Goal: Task Accomplishment & Management: Manage account settings

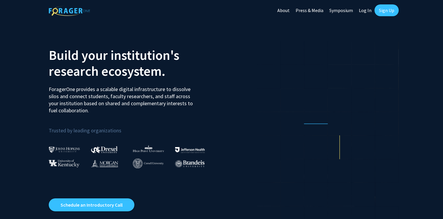
click at [367, 10] on link "Log In" at bounding box center [365, 10] width 19 height 21
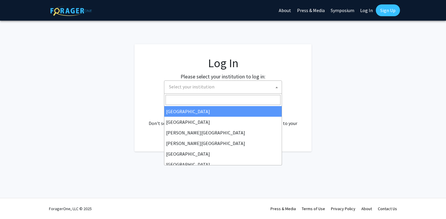
click at [215, 93] on span "Select your institution" at bounding box center [224, 87] width 115 height 12
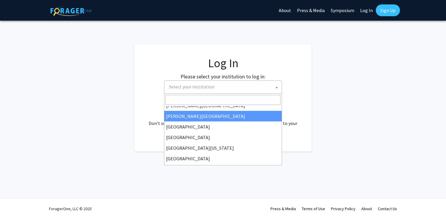
scroll to position [34, 0]
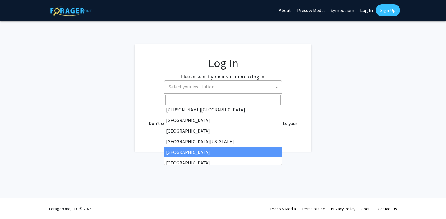
select select "12"
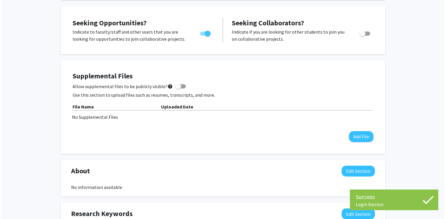
scroll to position [128, 0]
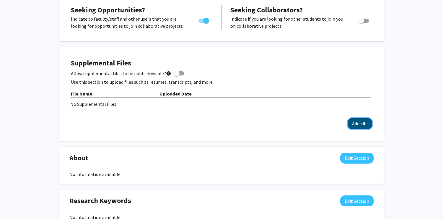
click at [368, 122] on button "Add File" at bounding box center [359, 123] width 25 height 11
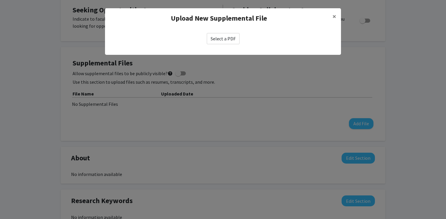
click at [234, 41] on label "Select a PDF" at bounding box center [223, 38] width 33 height 11
click at [0, 0] on input "Select a PDF" at bounding box center [0, 0] width 0 height 0
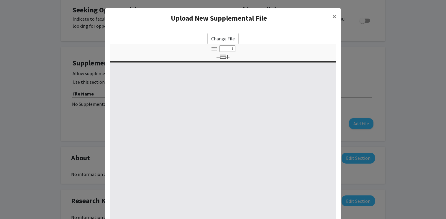
select select "custom"
type input "0"
select select "custom"
type input "1"
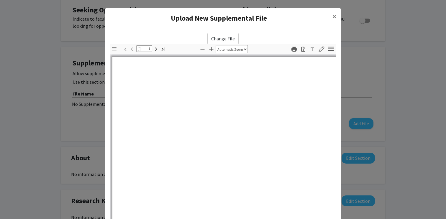
select select "auto"
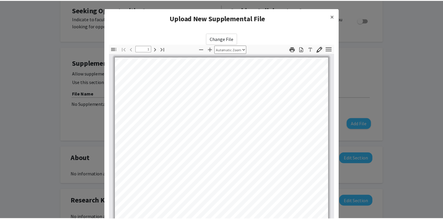
scroll to position [60, 0]
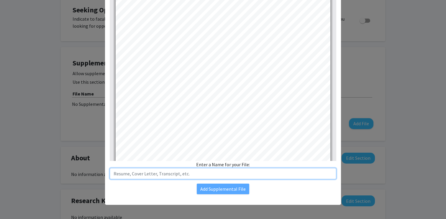
click at [227, 175] on input "text" at bounding box center [223, 173] width 227 height 11
type input "Curriculum Vitae"
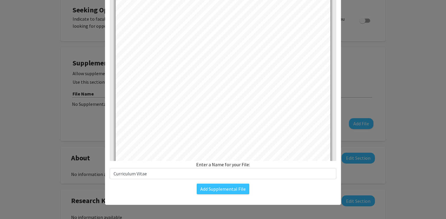
click at [239, 195] on div "Change File Thumbnails Document Outline Attachments Layers Current Outline Item…" at bounding box center [223, 83] width 236 height 231
click at [238, 193] on button "Add Supplemental File" at bounding box center [223, 189] width 53 height 11
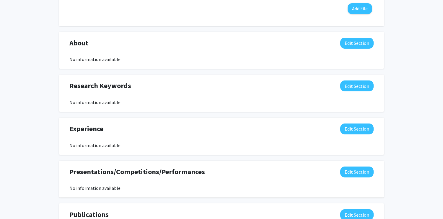
scroll to position [256, 0]
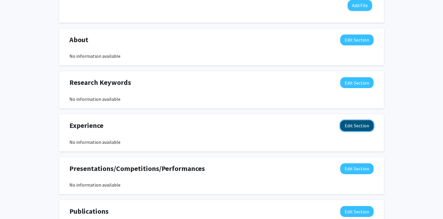
click at [345, 125] on button "Edit Section" at bounding box center [356, 125] width 33 height 11
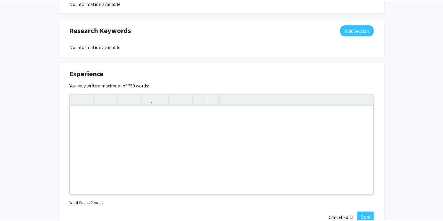
scroll to position [310, 0]
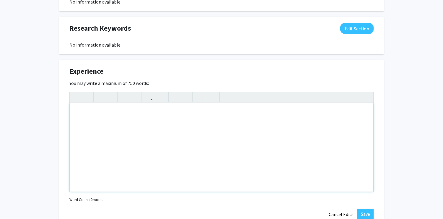
click at [163, 123] on div "Note to users with screen readers: Please deactivate our accessibility plugin f…" at bounding box center [221, 147] width 303 height 89
drag, startPoint x: 134, startPoint y: 108, endPoint x: 33, endPoint y: 108, distance: 101.3
click at [33, 108] on div "Dalia Greenblum Edit Section See Public View help Degree Level: Undergraduate S…" at bounding box center [221, 42] width 443 height 663
drag, startPoint x: 76, startPoint y: 113, endPoint x: 167, endPoint y: 113, distance: 91.5
click at [167, 113] on div "Research assistant" at bounding box center [221, 147] width 303 height 89
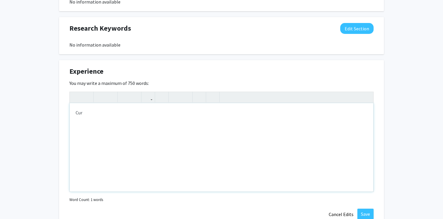
type textarea "C"
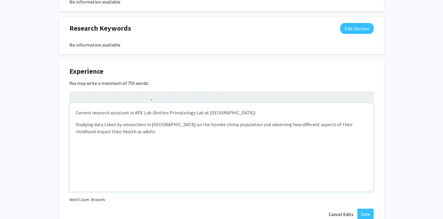
click at [76, 125] on p "Studying data taken by researchers in Tanzania on the Gombe chimp population an…" at bounding box center [222, 128] width 292 height 14
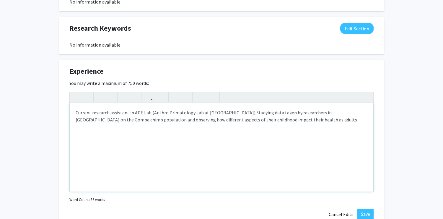
type textarea "<p>Current research assistant in APE Lab (Anthro Primatology Lab at Emory).&nbs…"
click at [285, 120] on p "Current research assistant in APE Lab (Anthro Primatology Lab at Emory). Studyi…" at bounding box center [222, 116] width 292 height 14
